Goal: Information Seeking & Learning: Learn about a topic

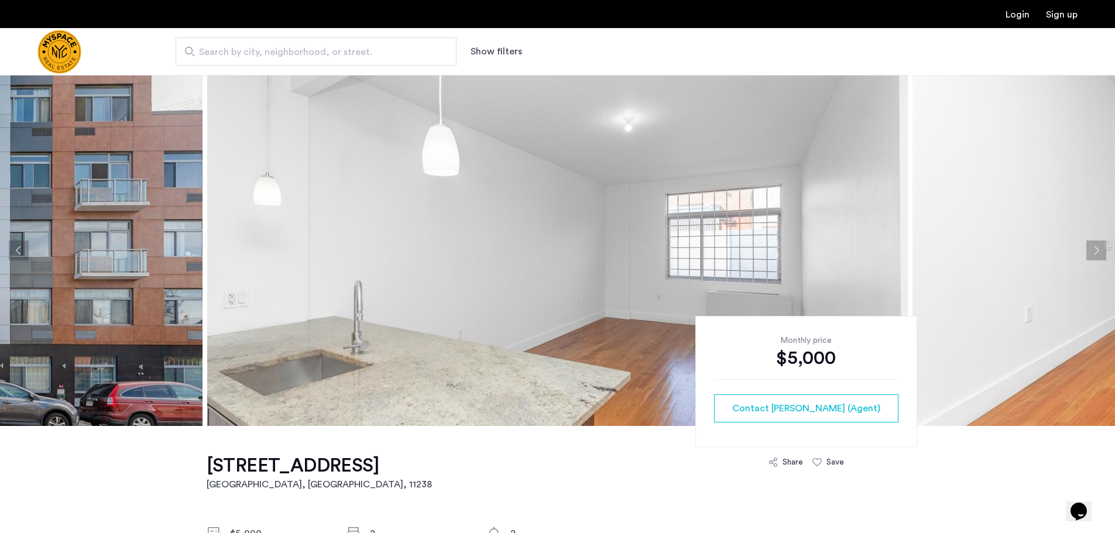
click at [1096, 248] on button "Next apartment" at bounding box center [1096, 250] width 20 height 20
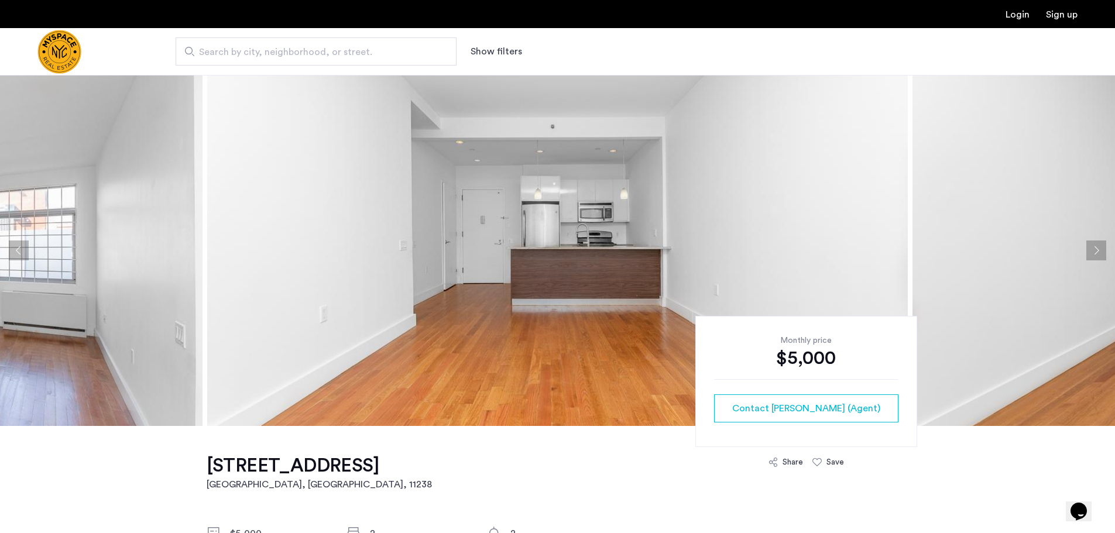
click at [1089, 251] on button "Next apartment" at bounding box center [1096, 250] width 20 height 20
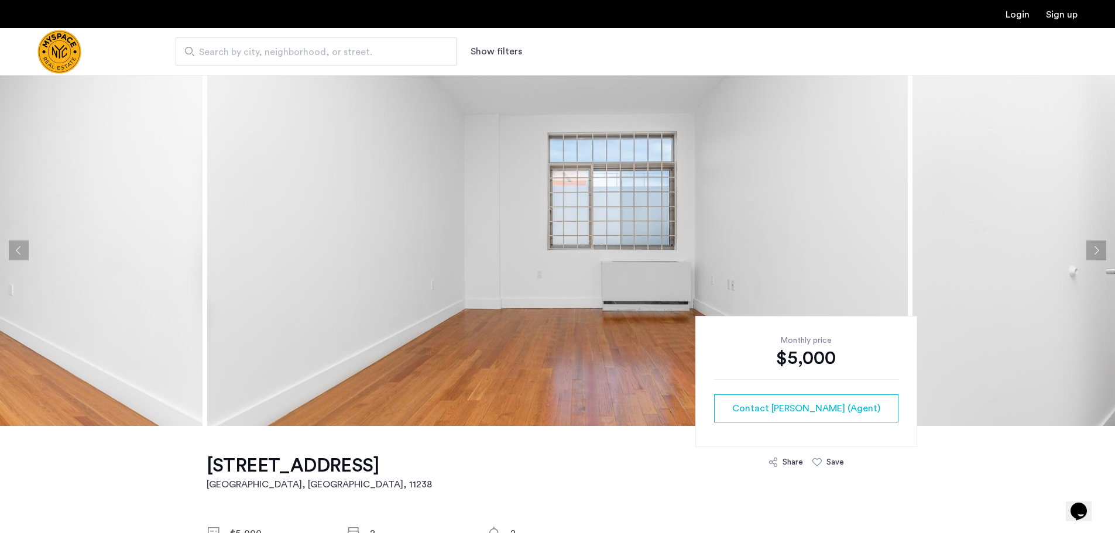
click at [1089, 251] on button "Next apartment" at bounding box center [1096, 250] width 20 height 20
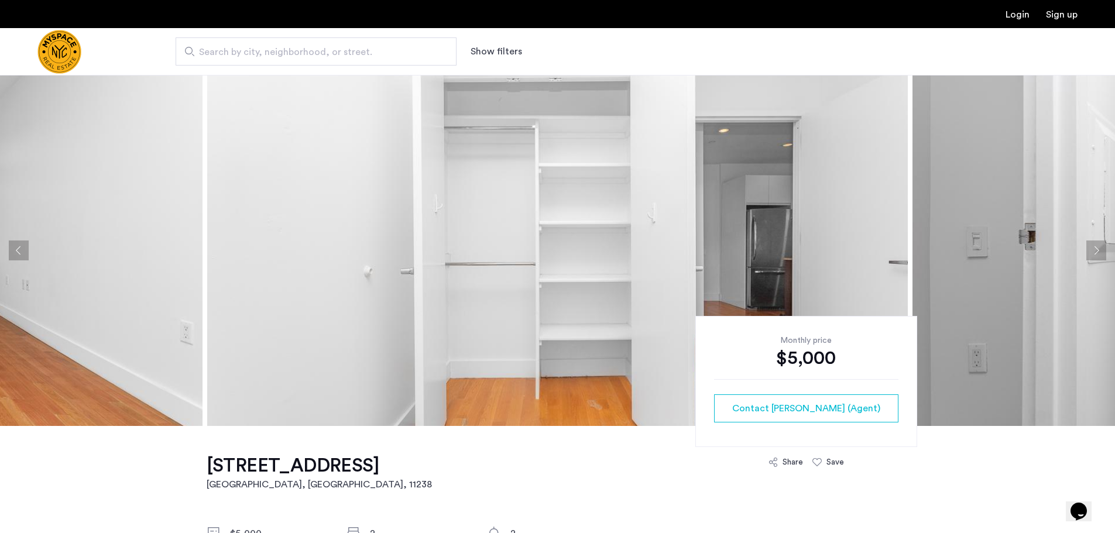
click at [1089, 251] on button "Next apartment" at bounding box center [1096, 250] width 20 height 20
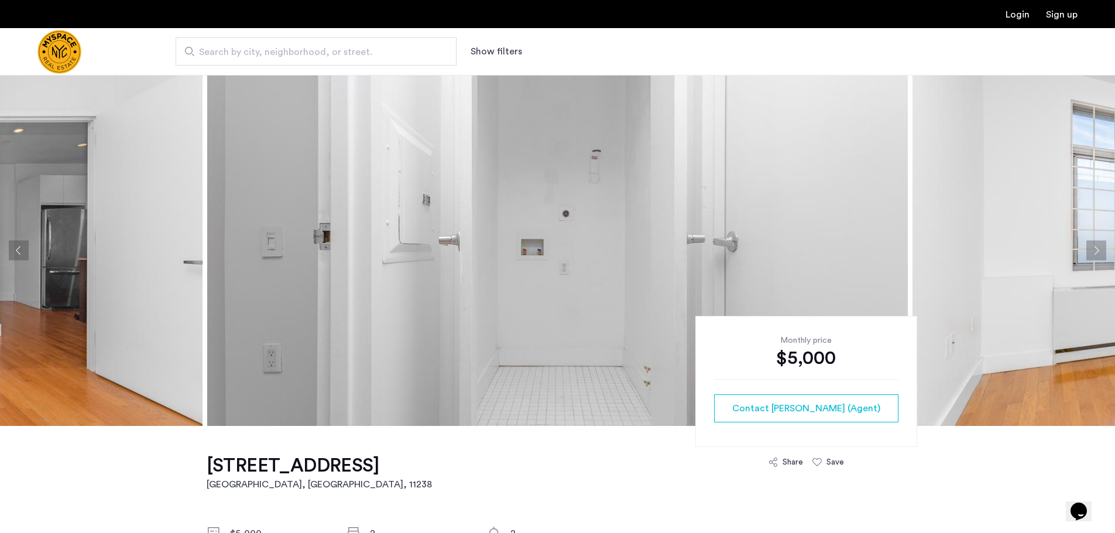
click at [1102, 253] on button "Next apartment" at bounding box center [1096, 250] width 20 height 20
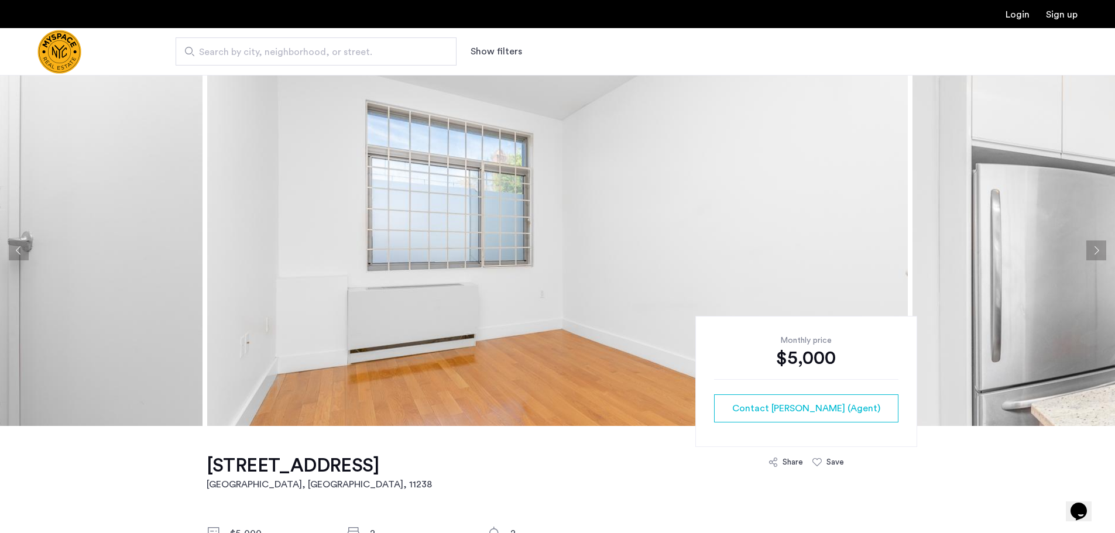
click at [1102, 253] on button "Next apartment" at bounding box center [1096, 250] width 20 height 20
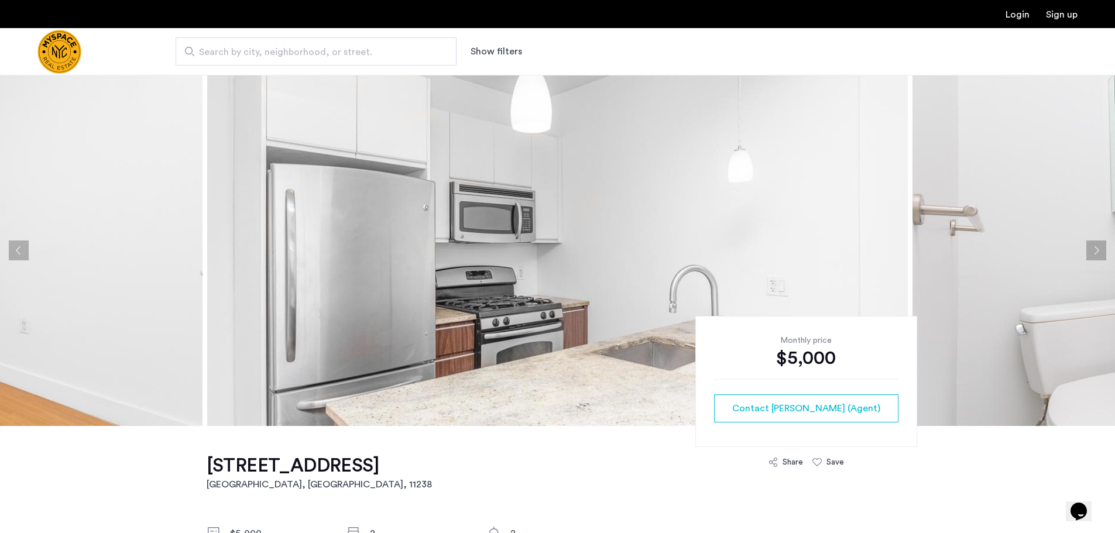
click at [1102, 253] on button "Next apartment" at bounding box center [1096, 250] width 20 height 20
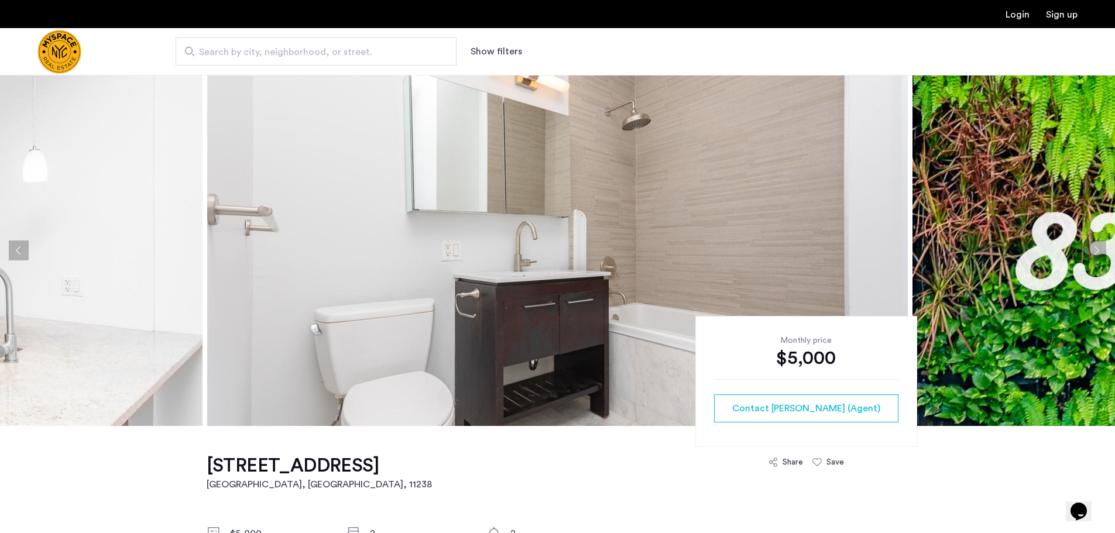
click at [1102, 253] on button "Next apartment" at bounding box center [1096, 250] width 20 height 20
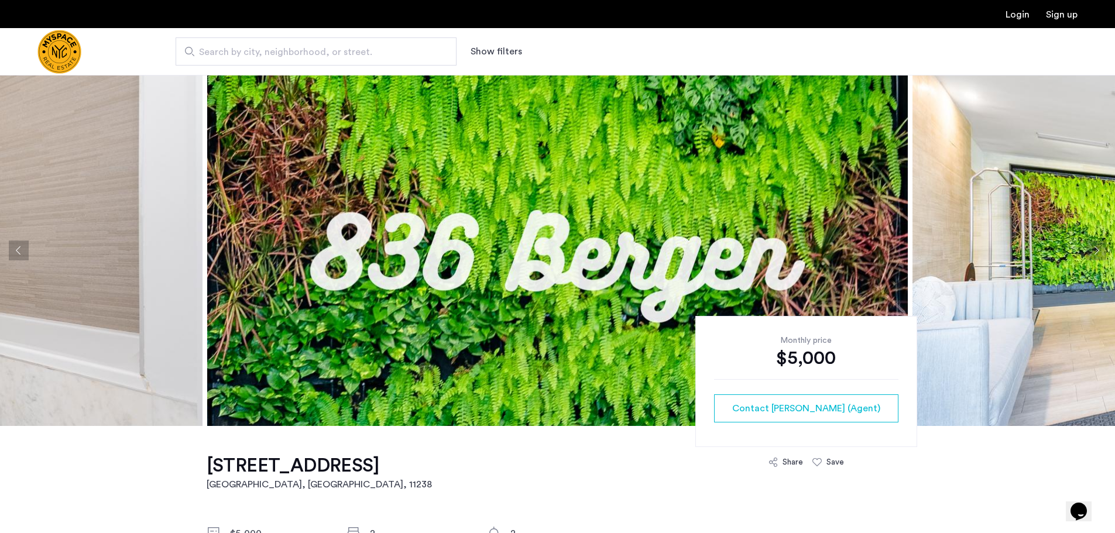
click at [1102, 253] on button "Next apartment" at bounding box center [1096, 250] width 20 height 20
